Goal: Find specific page/section: Find specific page/section

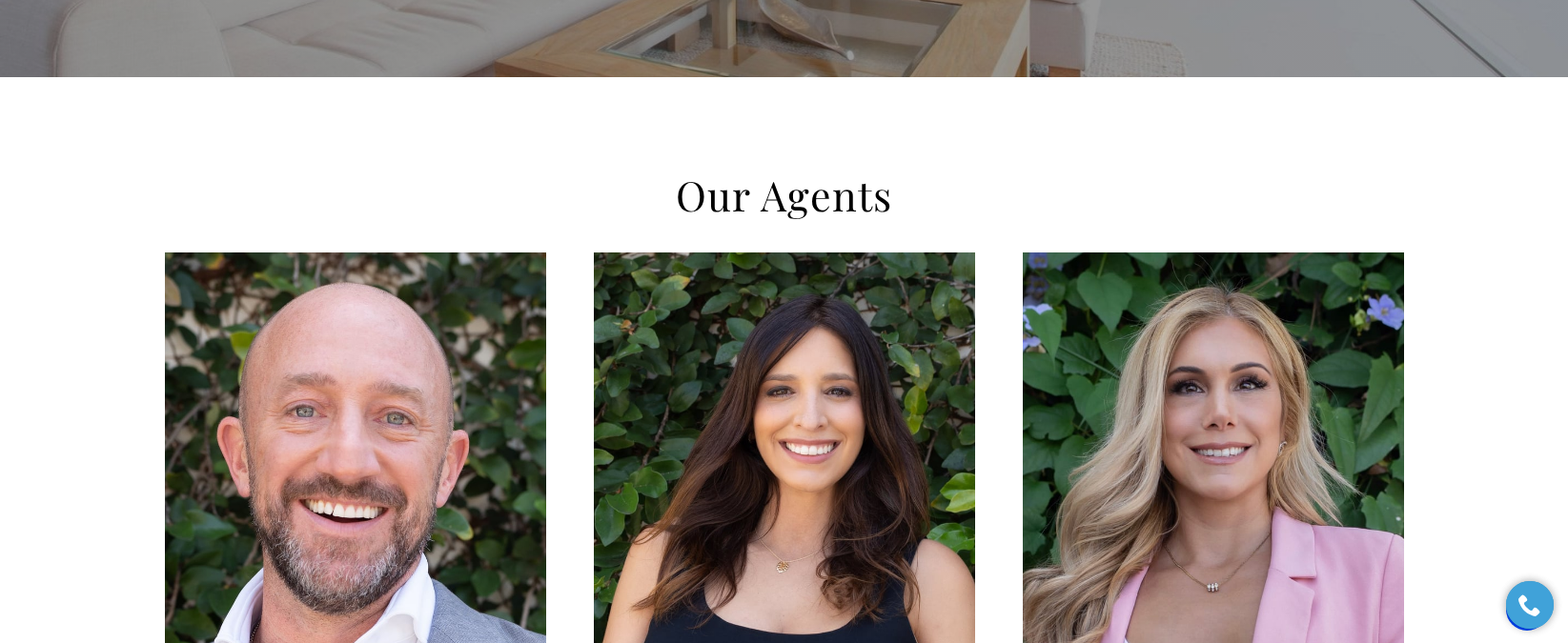
scroll to position [506, 0]
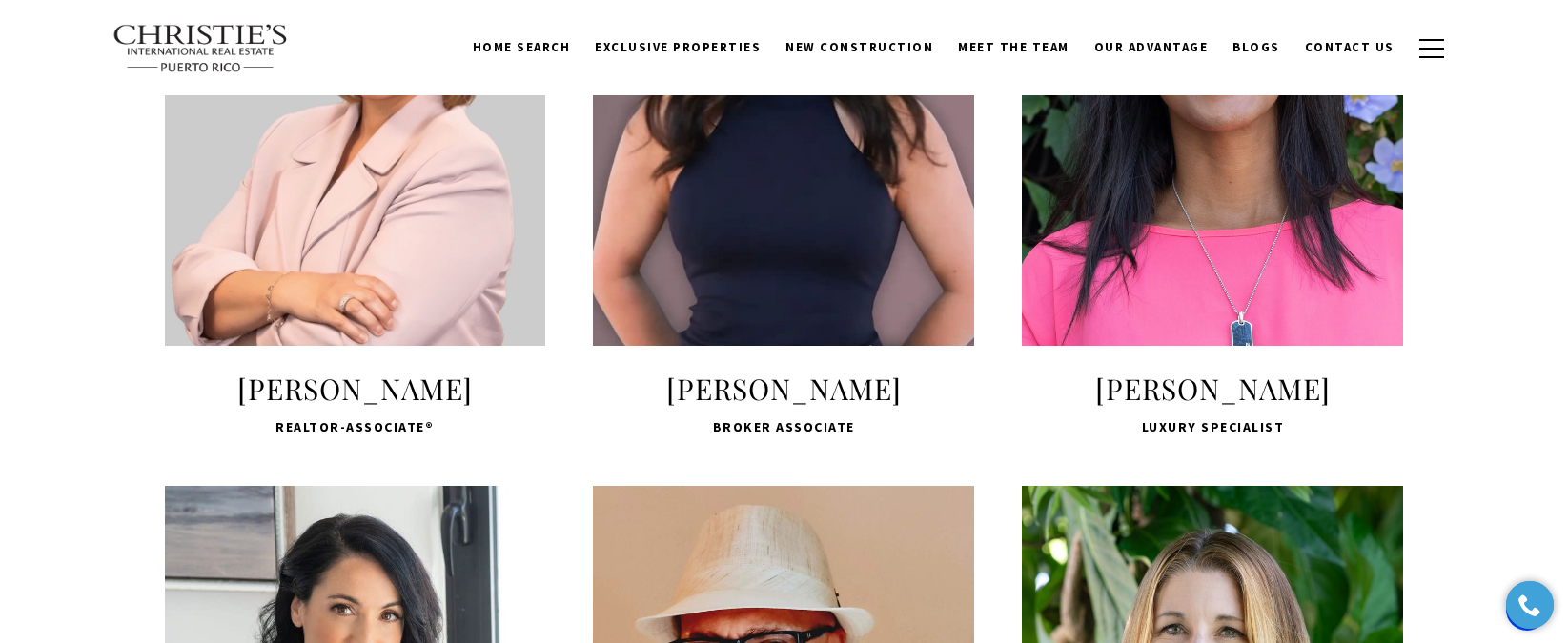
scroll to position [2112, 0]
